Goal: Check status: Check status

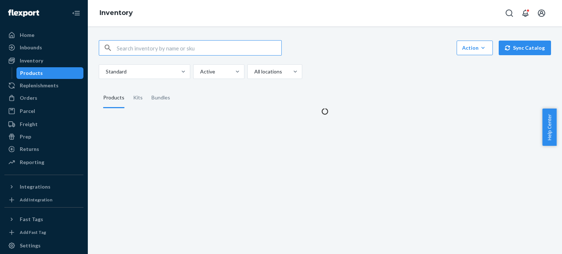
click at [155, 45] on input "text" at bounding box center [199, 48] width 165 height 15
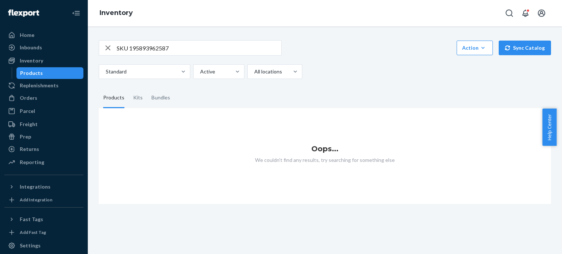
click at [128, 49] on input "SKU 195893962587" at bounding box center [199, 48] width 165 height 15
type input "195893962587"
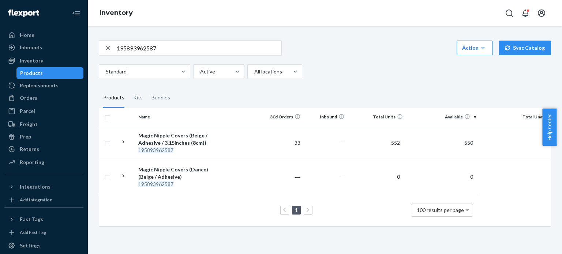
drag, startPoint x: 35, startPoint y: 36, endPoint x: 35, endPoint y: 1, distance: 34.7
click at [35, 36] on div "Home" at bounding box center [44, 35] width 78 height 10
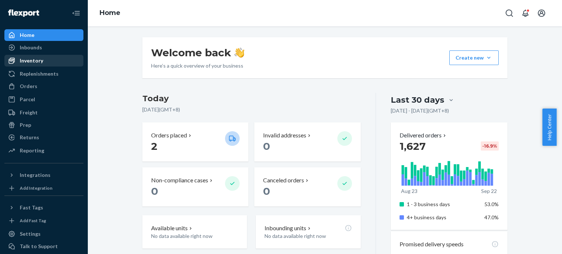
click at [31, 63] on div "Inventory" at bounding box center [31, 60] width 23 height 7
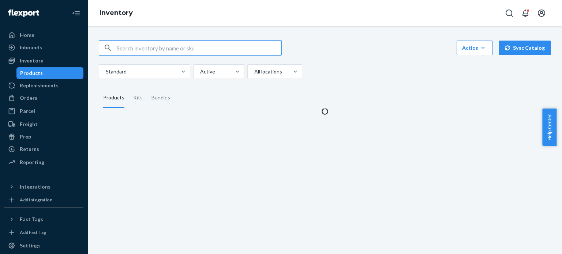
click at [161, 49] on input "text" at bounding box center [199, 48] width 165 height 15
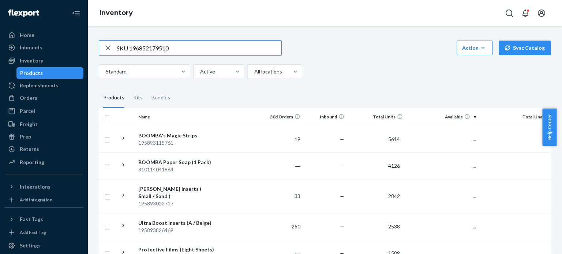
click at [129, 49] on input "SKU 196852179510" at bounding box center [199, 48] width 165 height 15
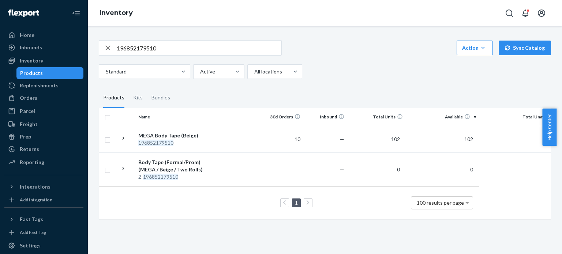
click at [166, 49] on input "196852179510" at bounding box center [199, 48] width 165 height 15
paste input "810114040706"
type input "810114040706"
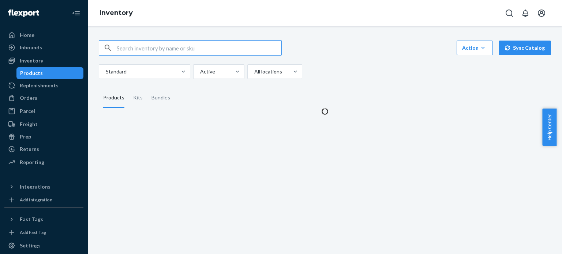
click at [178, 50] on input "text" at bounding box center [199, 48] width 165 height 15
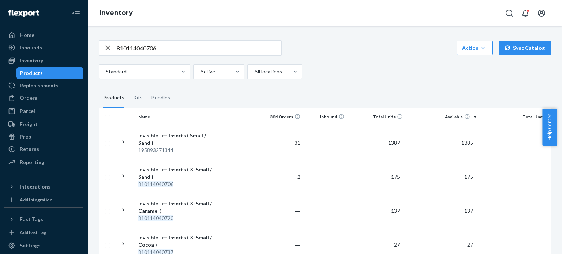
click at [194, 52] on input "810114040706" at bounding box center [199, 48] width 165 height 15
paste input "SKU 810114040133"
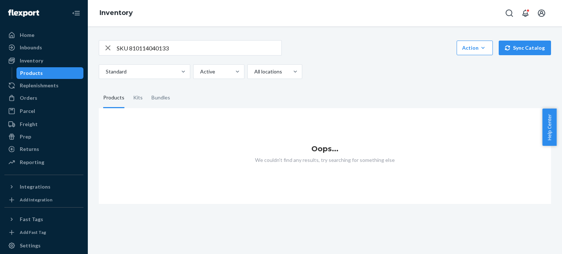
click at [131, 49] on input "SKU 810114040133" at bounding box center [199, 48] width 165 height 15
type input "810114040133"
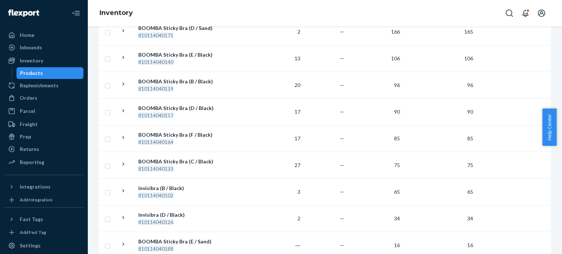
scroll to position [110, 0]
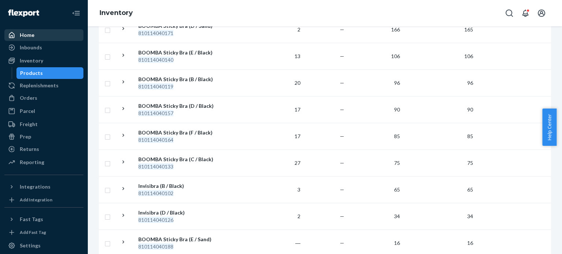
click at [47, 32] on div "Home" at bounding box center [44, 35] width 78 height 10
